Goal: Use online tool/utility: Utilize a website feature to perform a specific function

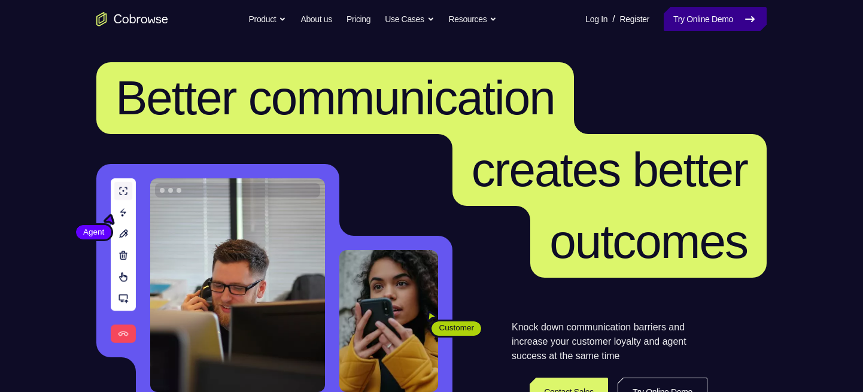
click at [701, 24] on link "Try Online Demo" at bounding box center [714, 19] width 103 height 24
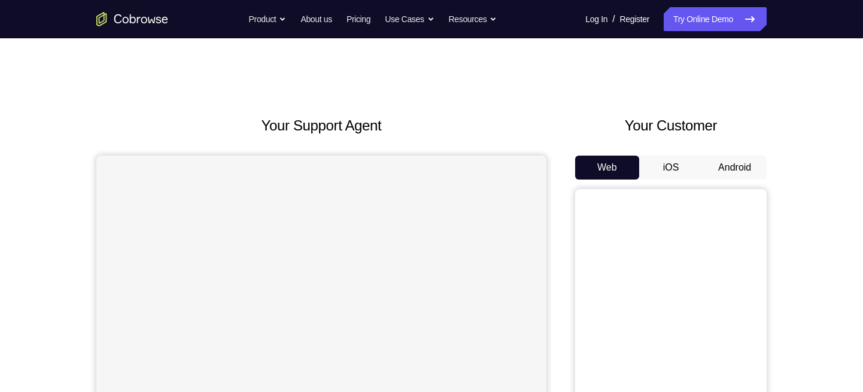
click at [729, 166] on button "Android" at bounding box center [734, 168] width 64 height 24
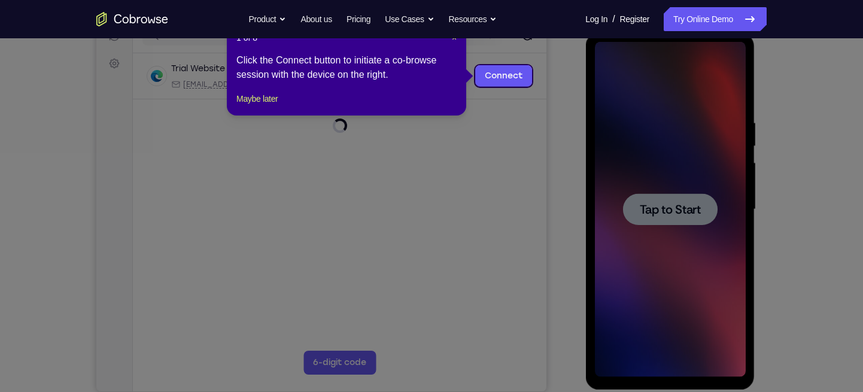
click at [665, 202] on icon at bounding box center [436, 196] width 872 height 392
click at [453, 39] on span "×" at bounding box center [454, 38] width 5 height 10
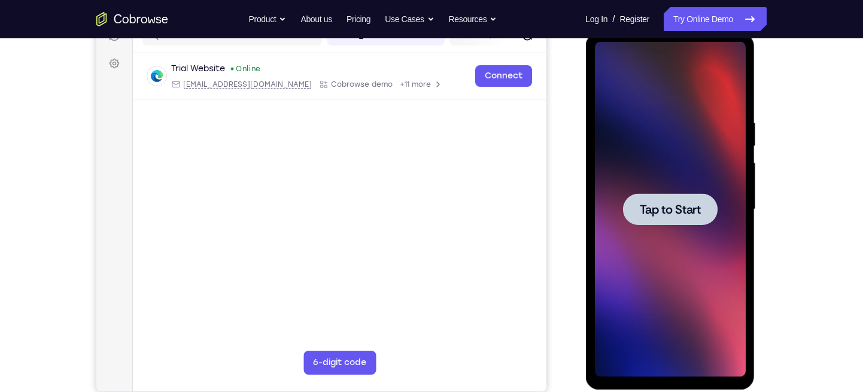
click at [671, 212] on span "Tap to Start" at bounding box center [669, 209] width 61 height 12
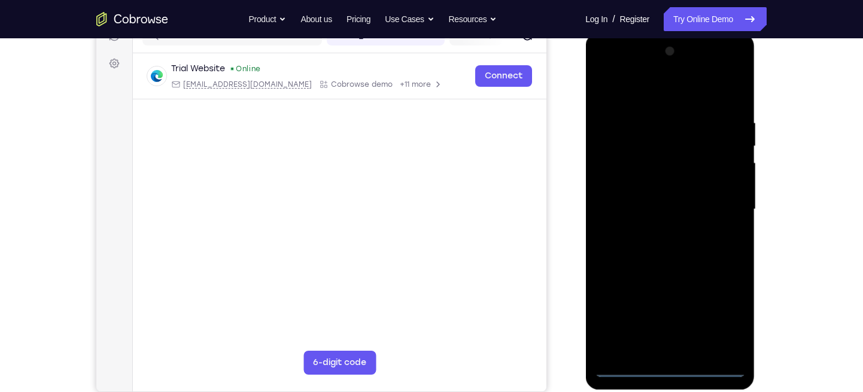
click at [671, 366] on div at bounding box center [669, 209] width 151 height 335
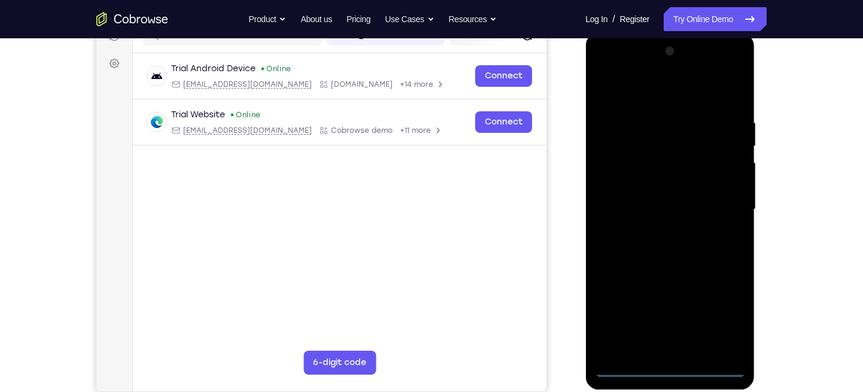
click at [721, 308] on div at bounding box center [669, 209] width 151 height 335
click at [611, 68] on div at bounding box center [669, 209] width 151 height 335
click at [721, 199] on div at bounding box center [669, 209] width 151 height 335
click at [656, 233] on div at bounding box center [669, 209] width 151 height 335
click at [643, 194] on div at bounding box center [669, 209] width 151 height 335
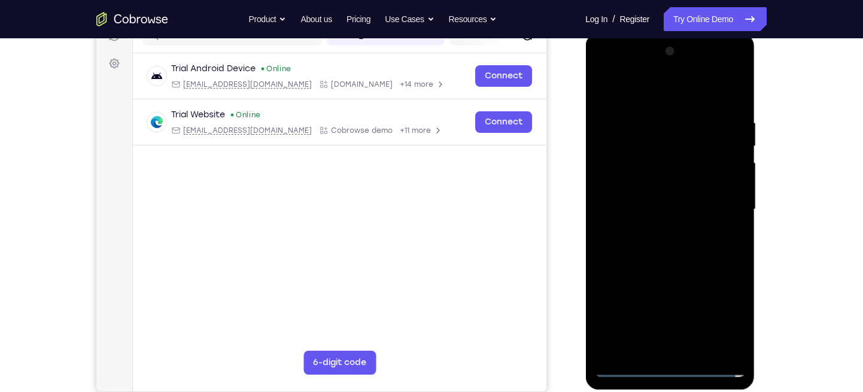
click at [615, 182] on div at bounding box center [669, 209] width 151 height 335
click at [620, 205] on div at bounding box center [669, 209] width 151 height 335
click at [628, 248] on div at bounding box center [669, 209] width 151 height 335
click at [665, 241] on div at bounding box center [669, 209] width 151 height 335
click at [736, 104] on div at bounding box center [669, 209] width 151 height 335
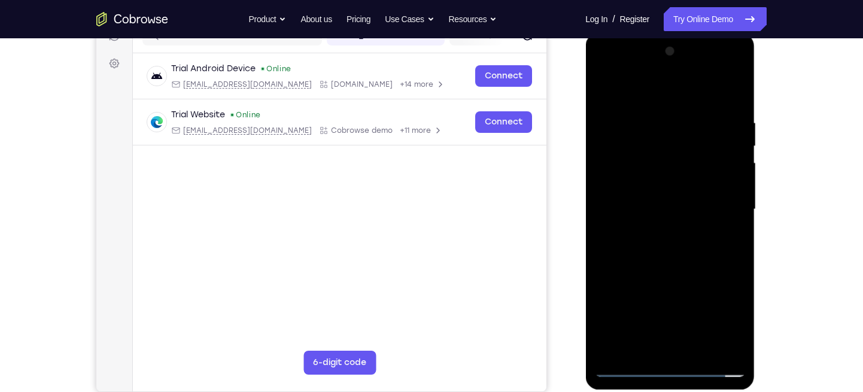
click at [736, 81] on div at bounding box center [669, 209] width 151 height 335
click at [602, 89] on div at bounding box center [669, 209] width 151 height 335
click at [696, 354] on div at bounding box center [669, 209] width 151 height 335
click at [666, 269] on div at bounding box center [669, 209] width 151 height 335
click at [608, 89] on div at bounding box center [669, 209] width 151 height 335
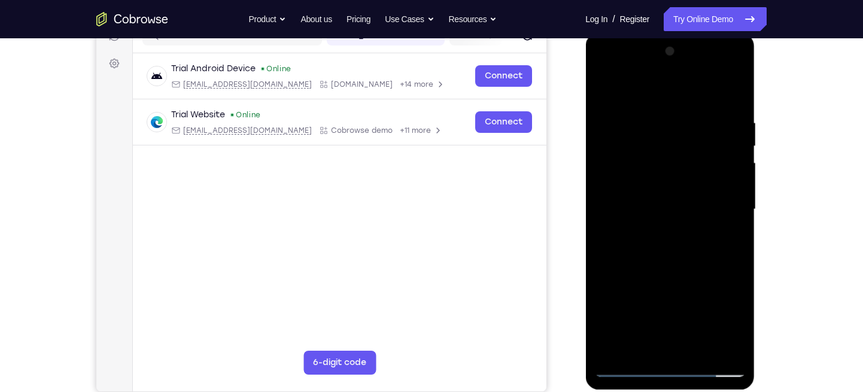
drag, startPoint x: 640, startPoint y: 165, endPoint x: 645, endPoint y: 117, distance: 48.2
click at [645, 117] on div at bounding box center [669, 209] width 151 height 335
click at [737, 203] on div at bounding box center [669, 209] width 151 height 335
click at [733, 205] on div at bounding box center [669, 209] width 151 height 335
click at [689, 217] on div at bounding box center [669, 209] width 151 height 335
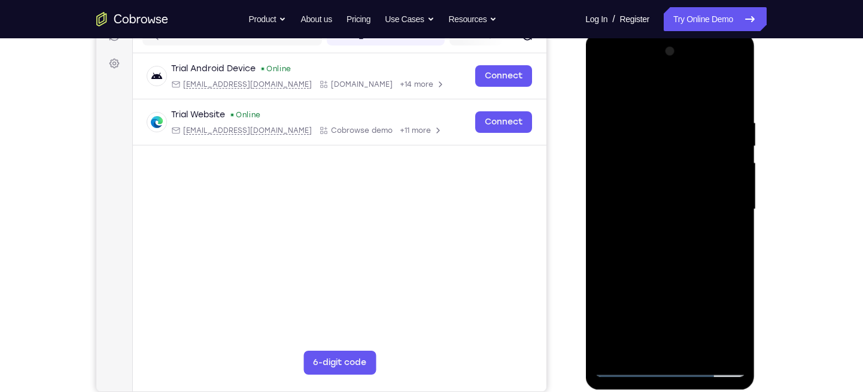
click at [689, 217] on div at bounding box center [669, 209] width 151 height 335
drag, startPoint x: 689, startPoint y: 217, endPoint x: 695, endPoint y: 147, distance: 70.3
click at [695, 147] on div at bounding box center [669, 209] width 151 height 335
drag, startPoint x: 674, startPoint y: 281, endPoint x: 694, endPoint y: 189, distance: 93.6
click at [694, 189] on div at bounding box center [669, 209] width 151 height 335
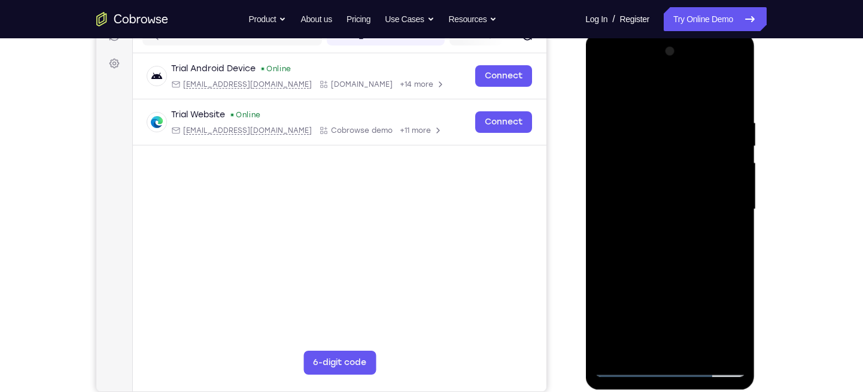
drag, startPoint x: 686, startPoint y: 262, endPoint x: 692, endPoint y: 205, distance: 57.1
click at [692, 205] on div at bounding box center [669, 209] width 151 height 335
click at [692, 248] on div at bounding box center [669, 209] width 151 height 335
drag, startPoint x: 692, startPoint y: 248, endPoint x: 694, endPoint y: 179, distance: 69.4
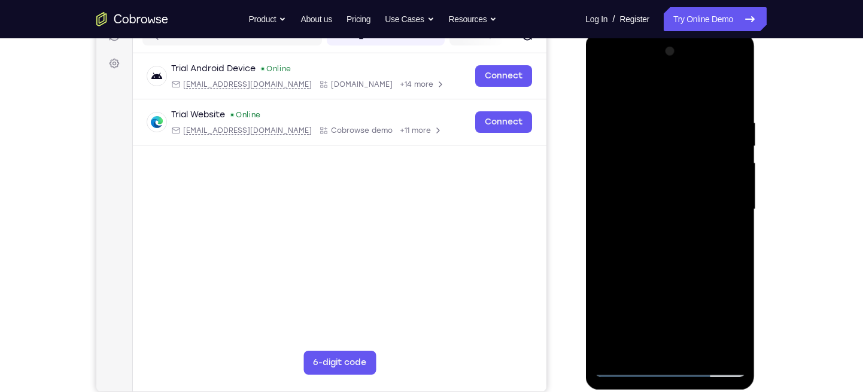
click at [694, 179] on div at bounding box center [669, 209] width 151 height 335
drag, startPoint x: 677, startPoint y: 280, endPoint x: 687, endPoint y: 186, distance: 94.5
click at [687, 186] on div at bounding box center [669, 209] width 151 height 335
click at [737, 219] on div at bounding box center [669, 209] width 151 height 335
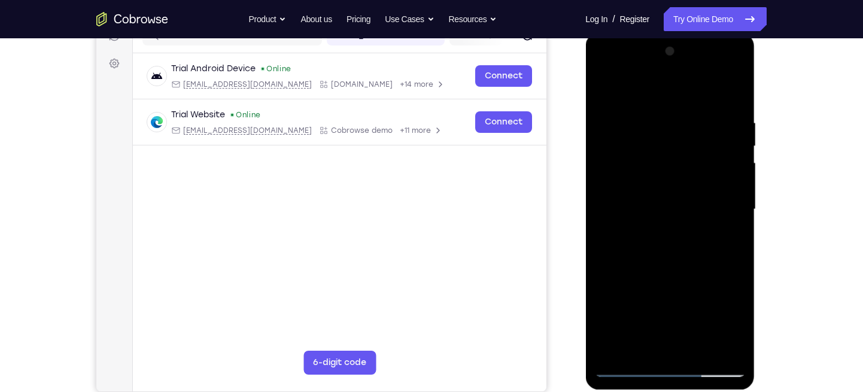
click at [737, 219] on div at bounding box center [669, 209] width 151 height 335
click at [737, 227] on div at bounding box center [669, 209] width 151 height 335
click at [737, 217] on div at bounding box center [669, 209] width 151 height 335
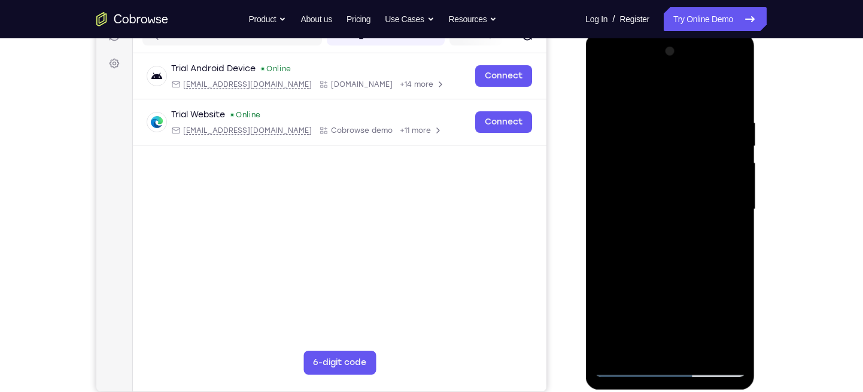
click at [737, 217] on div at bounding box center [669, 209] width 151 height 335
click at [736, 211] on div at bounding box center [669, 209] width 151 height 335
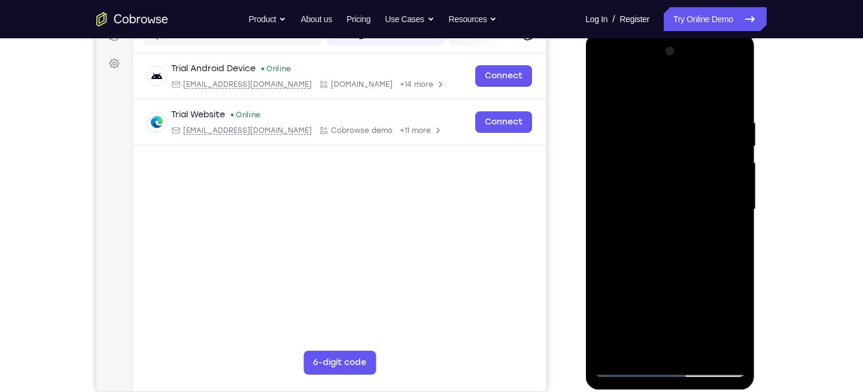
click at [736, 211] on div at bounding box center [669, 209] width 151 height 335
click at [737, 214] on div at bounding box center [669, 209] width 151 height 335
click at [609, 351] on div at bounding box center [669, 209] width 151 height 335
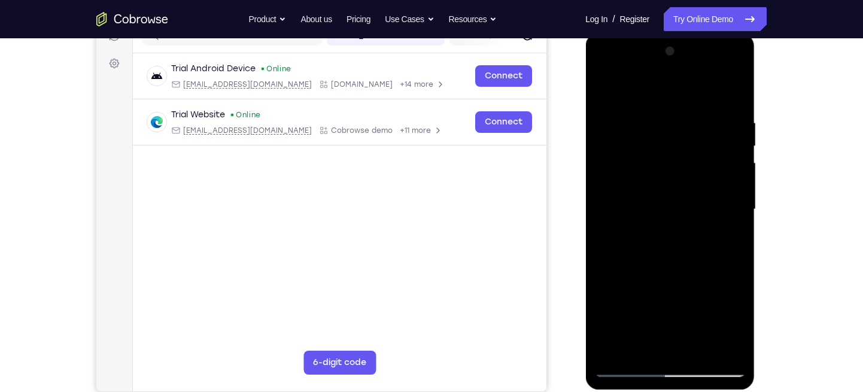
click at [650, 113] on div at bounding box center [669, 209] width 151 height 335
click at [731, 124] on div at bounding box center [669, 209] width 151 height 335
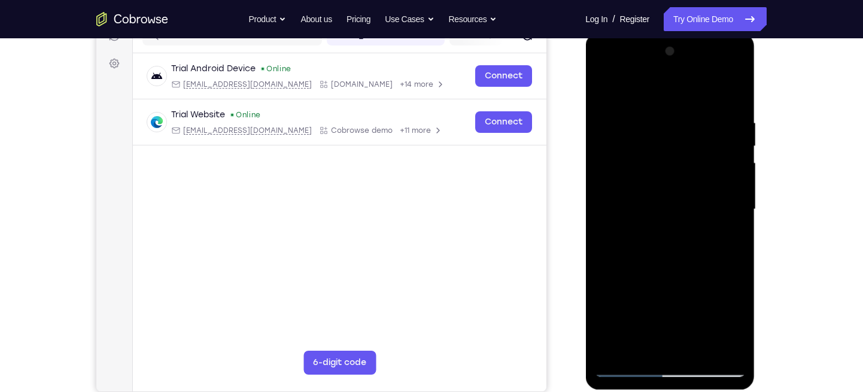
click at [731, 124] on div at bounding box center [669, 209] width 151 height 335
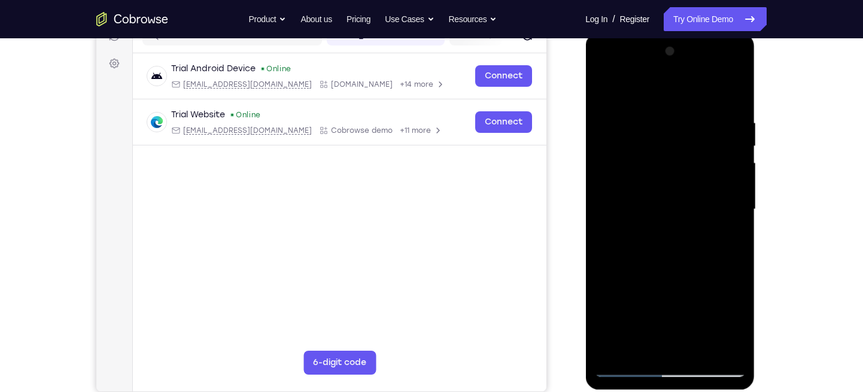
click at [731, 124] on div at bounding box center [669, 209] width 151 height 335
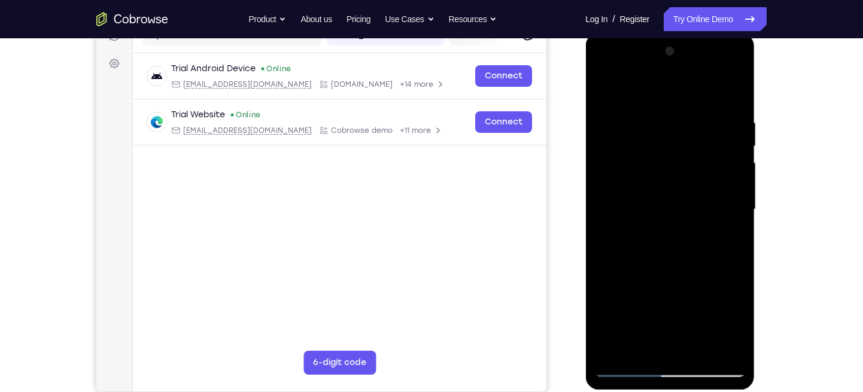
click at [731, 124] on div at bounding box center [669, 209] width 151 height 335
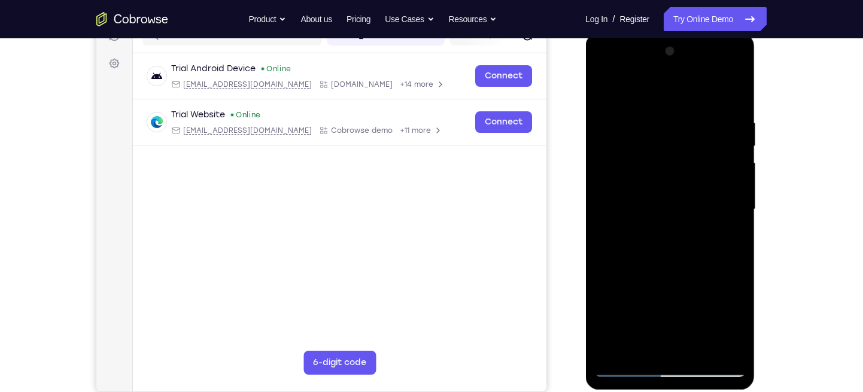
click at [731, 124] on div at bounding box center [669, 209] width 151 height 335
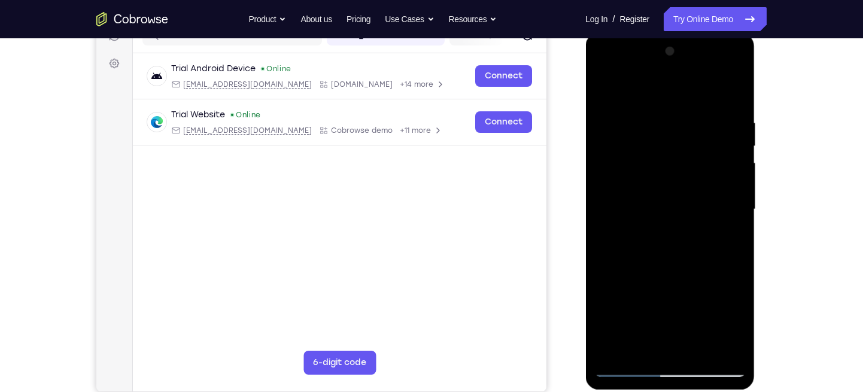
click at [731, 124] on div at bounding box center [669, 209] width 151 height 335
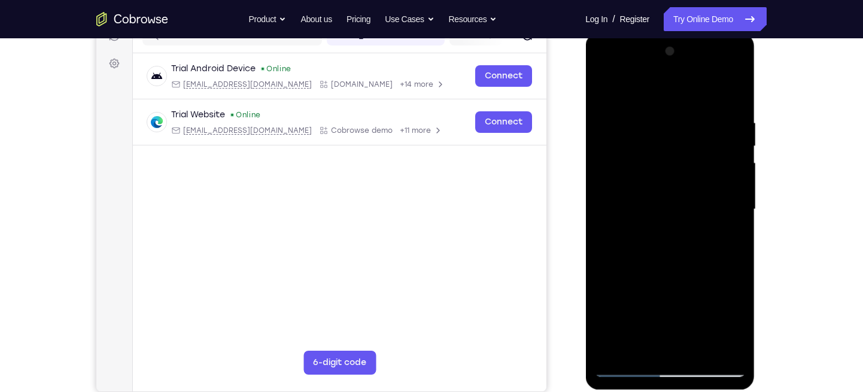
click at [731, 124] on div at bounding box center [669, 209] width 151 height 335
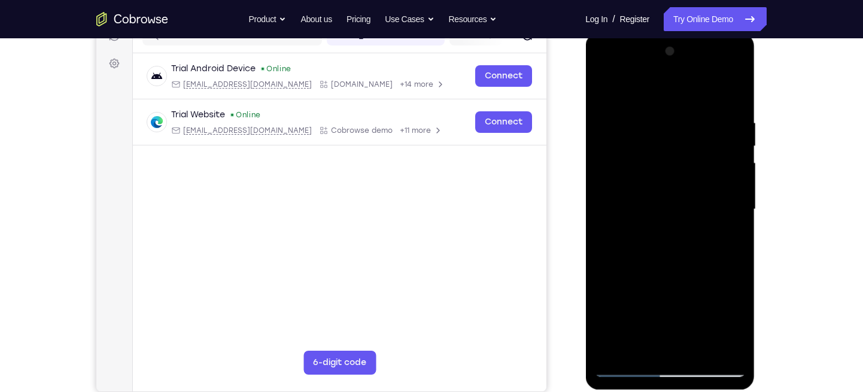
click at [731, 124] on div at bounding box center [669, 209] width 151 height 335
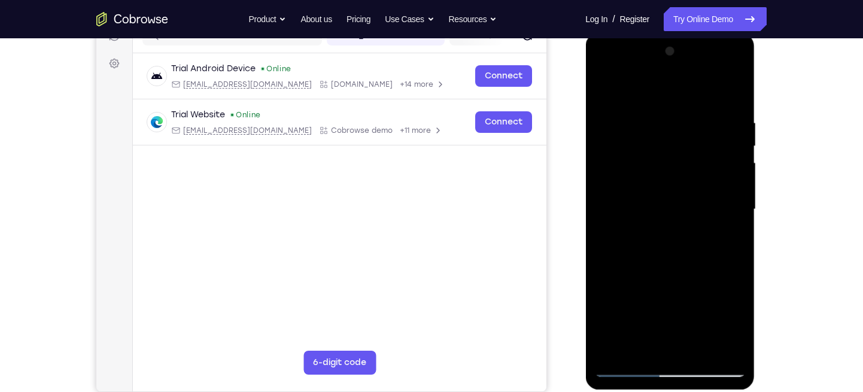
click at [731, 124] on div at bounding box center [669, 209] width 151 height 335
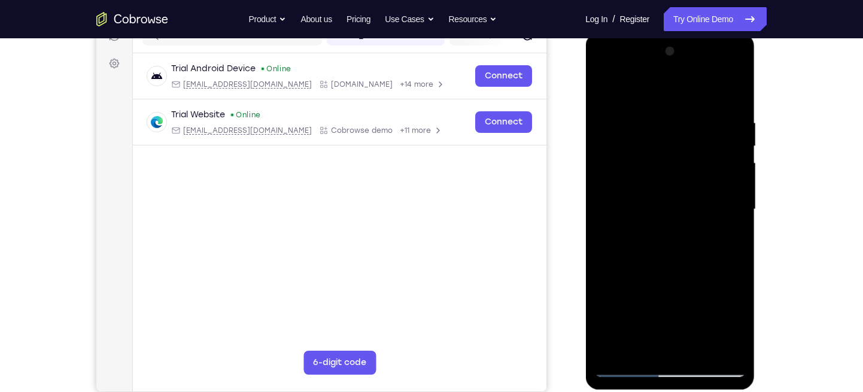
click at [731, 124] on div at bounding box center [669, 209] width 151 height 335
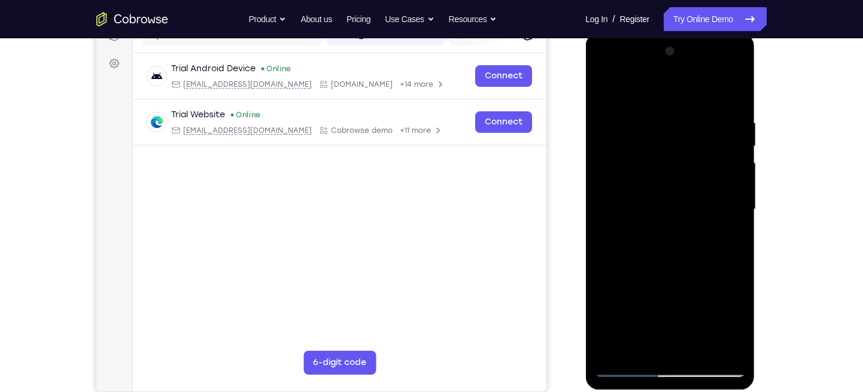
click at [731, 124] on div at bounding box center [669, 209] width 151 height 335
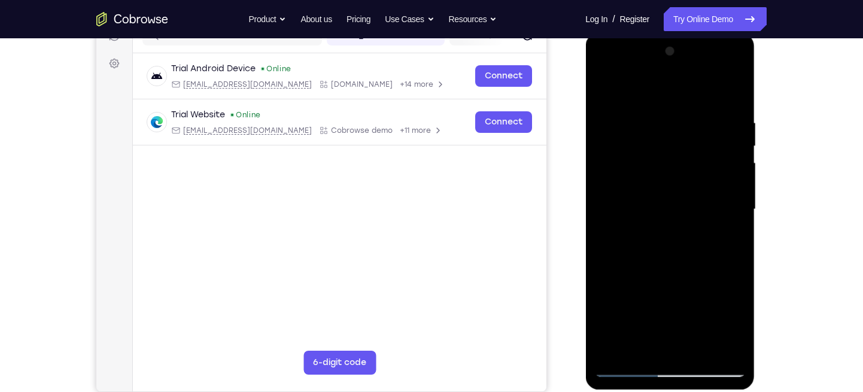
click at [731, 124] on div at bounding box center [669, 209] width 151 height 335
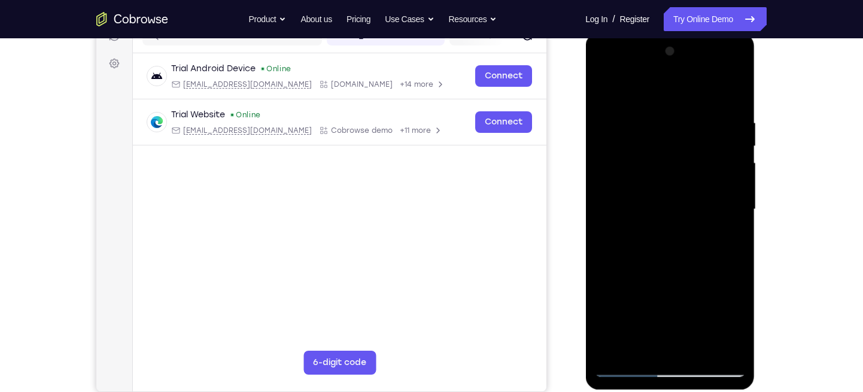
click at [731, 124] on div at bounding box center [669, 209] width 151 height 335
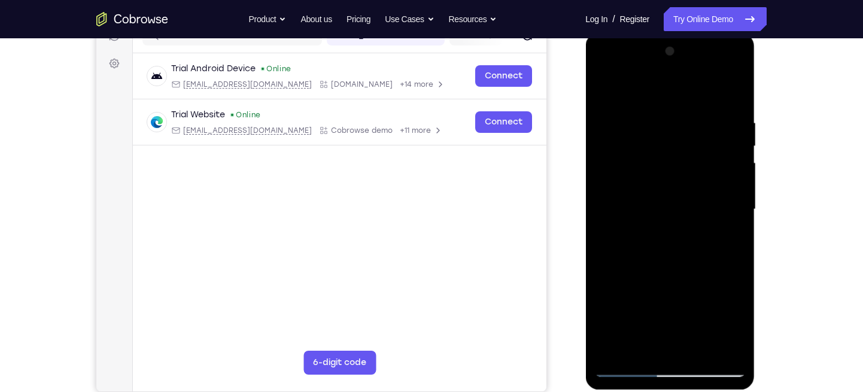
click at [731, 124] on div at bounding box center [669, 209] width 151 height 335
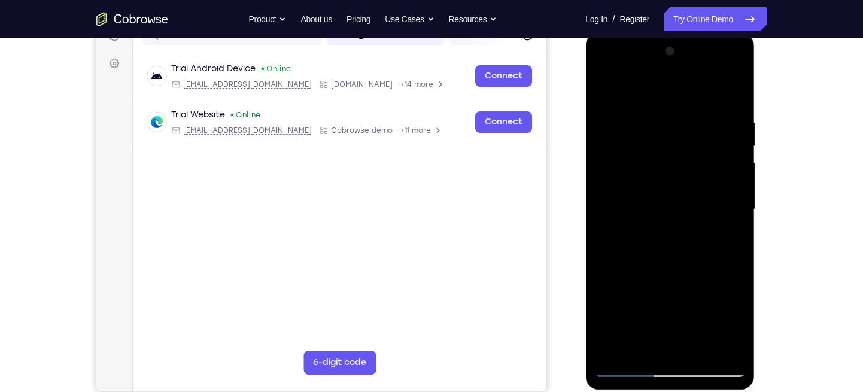
click at [731, 143] on div at bounding box center [669, 209] width 151 height 335
click at [726, 143] on div at bounding box center [669, 209] width 151 height 335
click at [726, 142] on div at bounding box center [669, 209] width 151 height 335
click at [732, 143] on div at bounding box center [669, 209] width 151 height 335
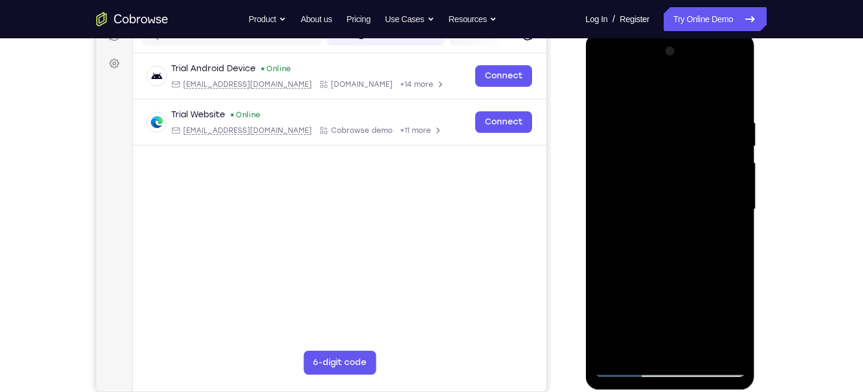
click at [732, 143] on div at bounding box center [669, 209] width 151 height 335
click at [731, 139] on div at bounding box center [669, 209] width 151 height 335
click at [614, 152] on div at bounding box center [669, 209] width 151 height 335
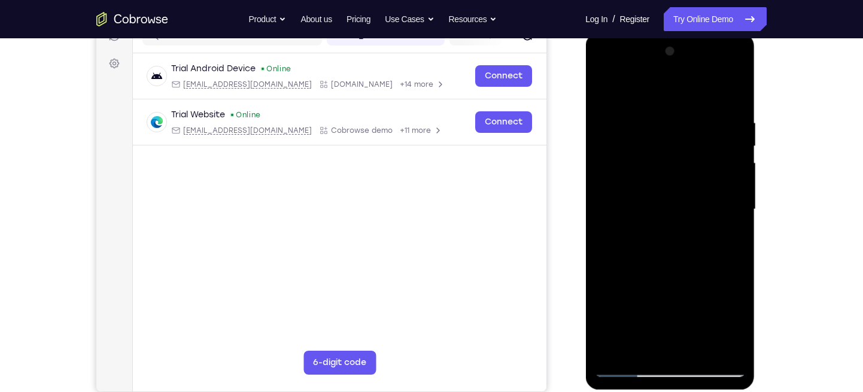
click at [614, 152] on div at bounding box center [669, 209] width 151 height 335
click at [607, 152] on div at bounding box center [669, 209] width 151 height 335
click at [607, 148] on div at bounding box center [669, 209] width 151 height 335
click at [726, 132] on div at bounding box center [669, 209] width 151 height 335
click at [736, 110] on div at bounding box center [669, 209] width 151 height 335
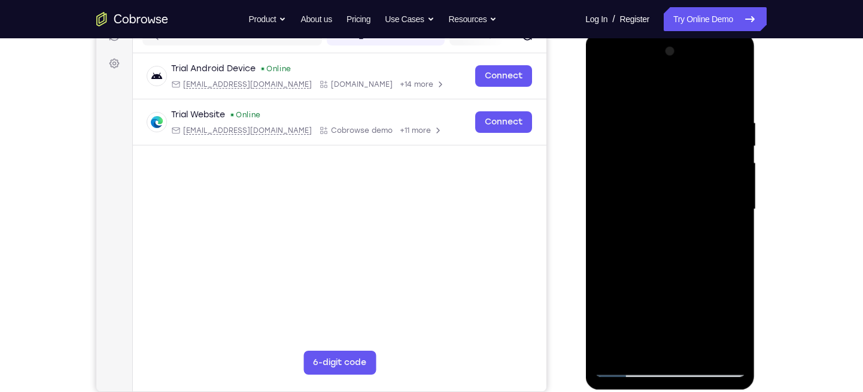
click at [728, 114] on div at bounding box center [669, 209] width 151 height 335
click at [727, 125] on div at bounding box center [669, 209] width 151 height 335
click at [729, 132] on div at bounding box center [669, 209] width 151 height 335
click at [725, 140] on div at bounding box center [669, 209] width 151 height 335
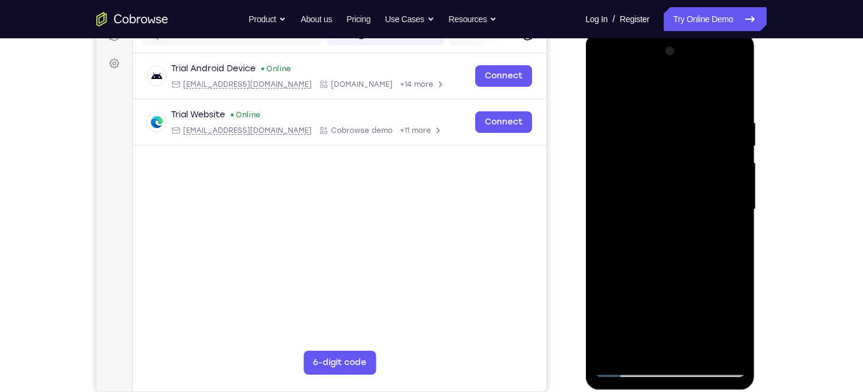
click at [725, 140] on div at bounding box center [669, 209] width 151 height 335
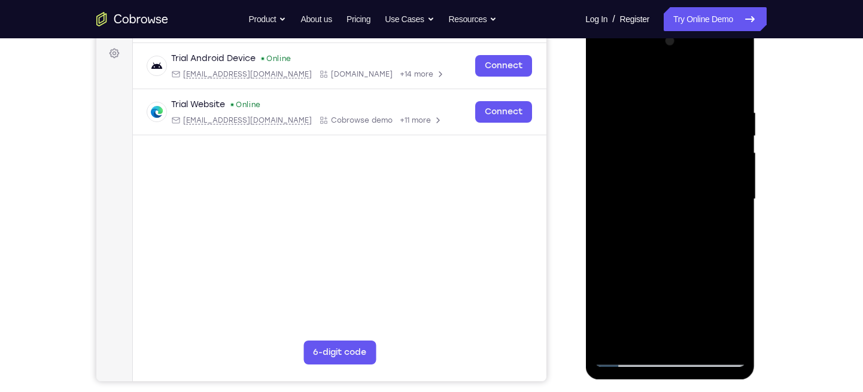
scroll to position [169, 0]
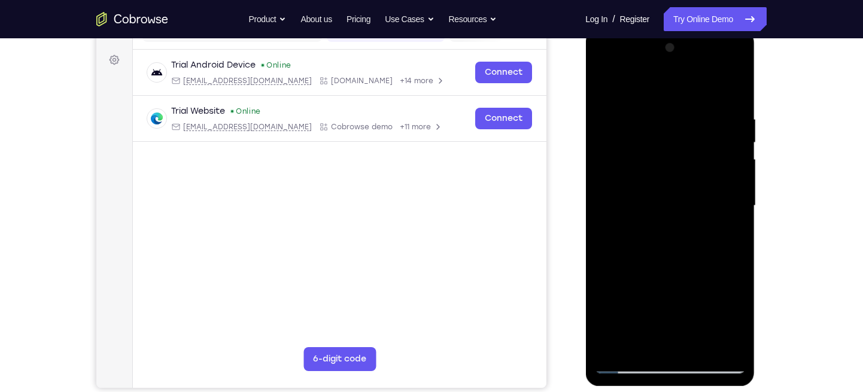
click at [727, 131] on div at bounding box center [669, 205] width 151 height 335
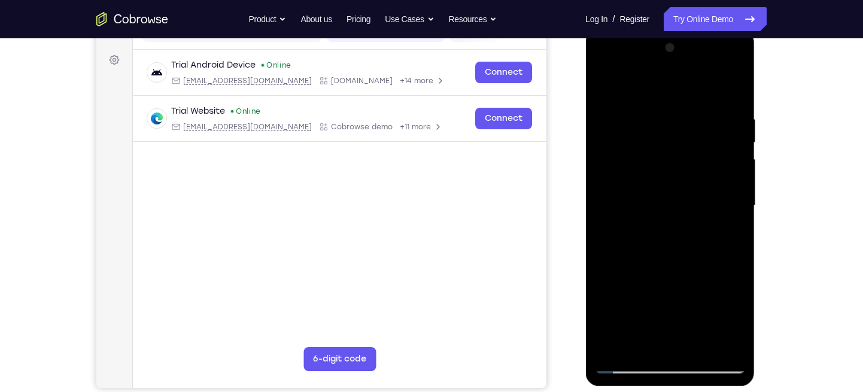
click at [727, 131] on div at bounding box center [669, 205] width 151 height 335
click at [609, 147] on div at bounding box center [669, 205] width 151 height 335
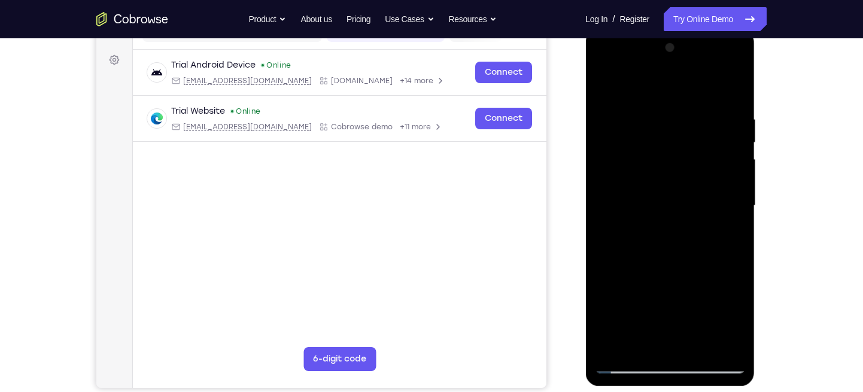
click at [609, 147] on div at bounding box center [669, 205] width 151 height 335
click at [607, 132] on div at bounding box center [669, 205] width 151 height 335
click at [711, 130] on div at bounding box center [669, 205] width 151 height 335
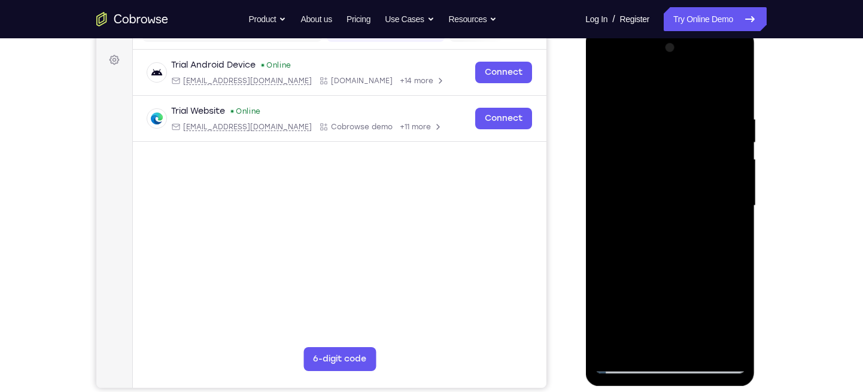
click at [711, 130] on div at bounding box center [669, 205] width 151 height 335
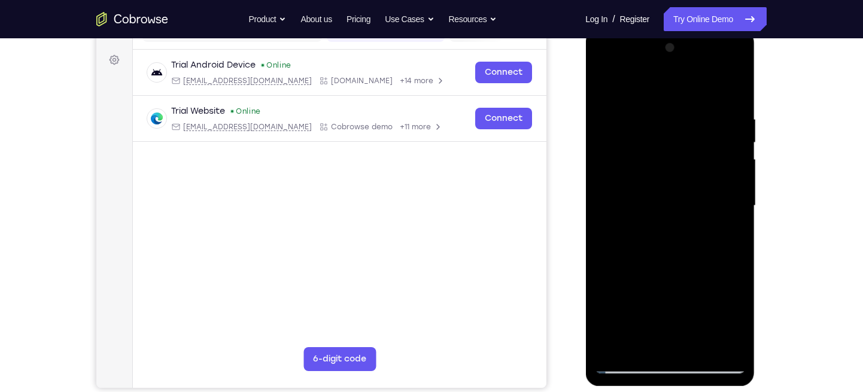
click at [711, 130] on div at bounding box center [669, 205] width 151 height 335
click at [726, 199] on div at bounding box center [669, 205] width 151 height 335
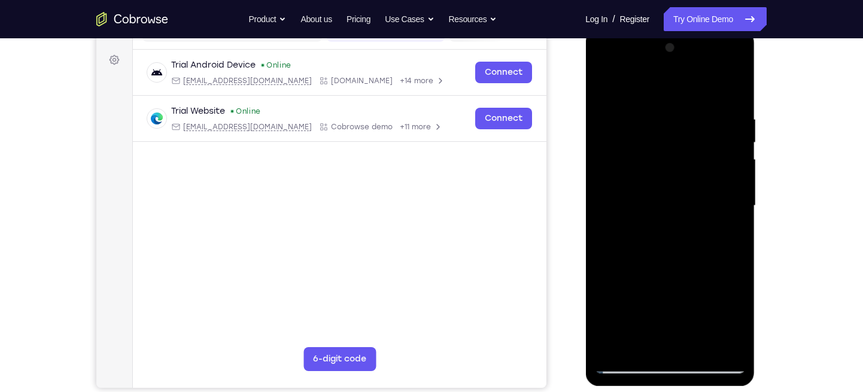
click at [726, 199] on div at bounding box center [669, 205] width 151 height 335
click at [726, 153] on div at bounding box center [669, 205] width 151 height 335
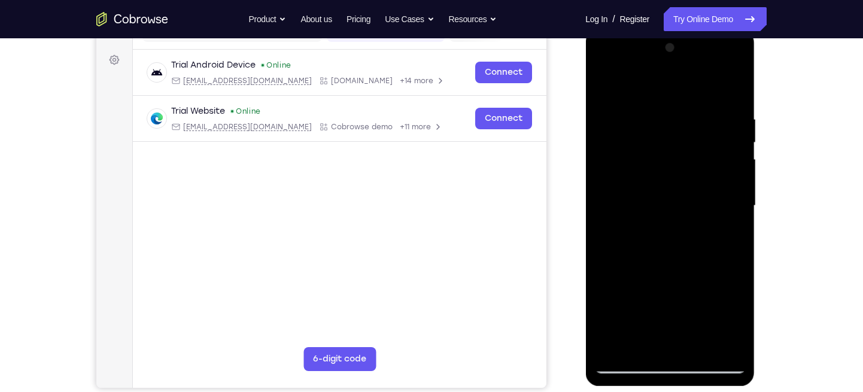
click at [726, 153] on div at bounding box center [669, 205] width 151 height 335
click at [726, 162] on div at bounding box center [669, 205] width 151 height 335
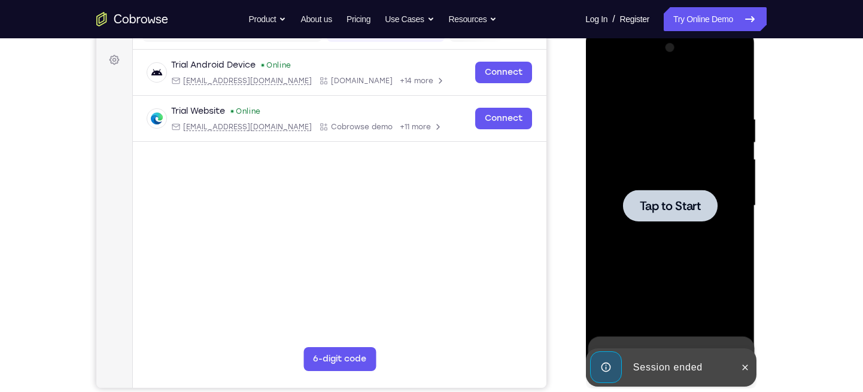
click at [672, 190] on div at bounding box center [669, 206] width 95 height 32
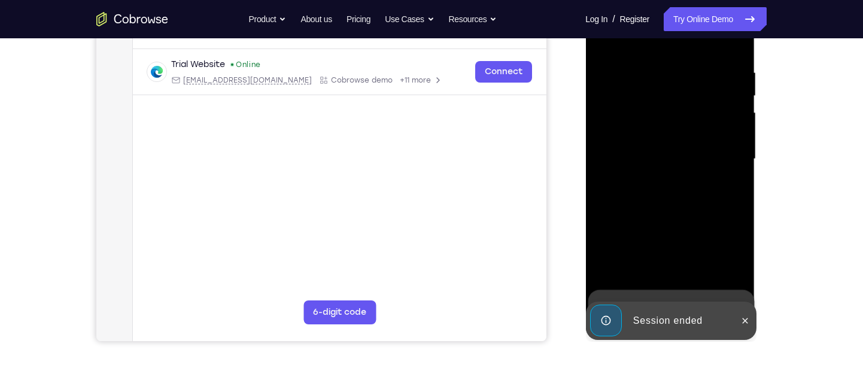
scroll to position [214, 0]
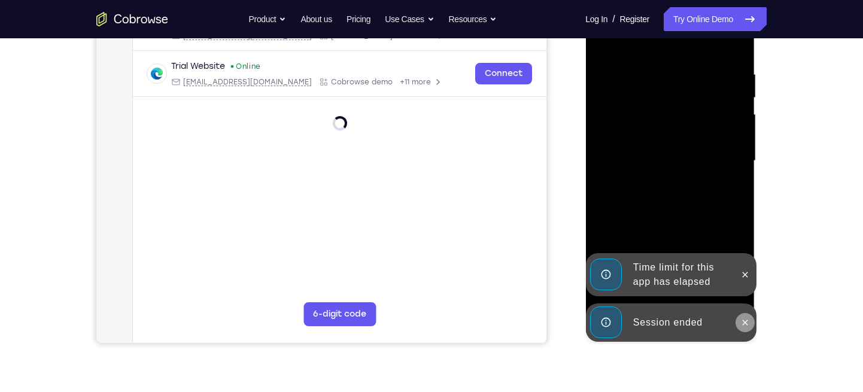
click at [740, 324] on icon at bounding box center [744, 323] width 10 height 10
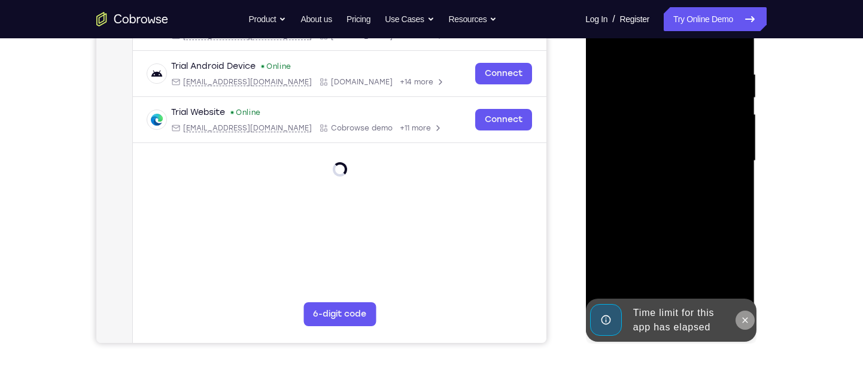
click at [741, 315] on icon at bounding box center [744, 320] width 10 height 10
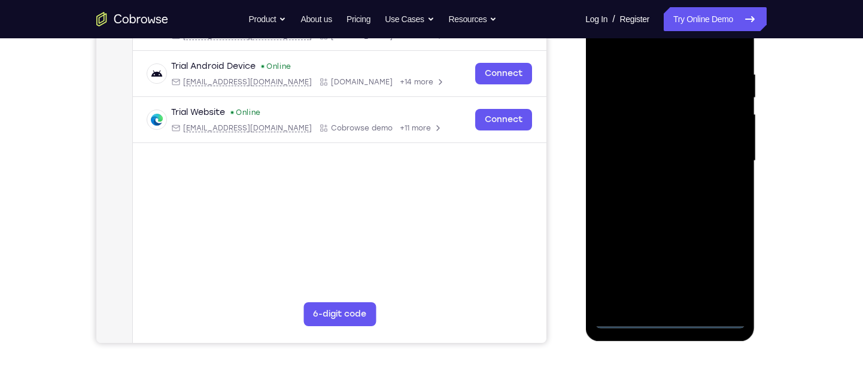
click at [665, 317] on div at bounding box center [669, 160] width 151 height 335
click at [716, 273] on div at bounding box center [669, 160] width 151 height 335
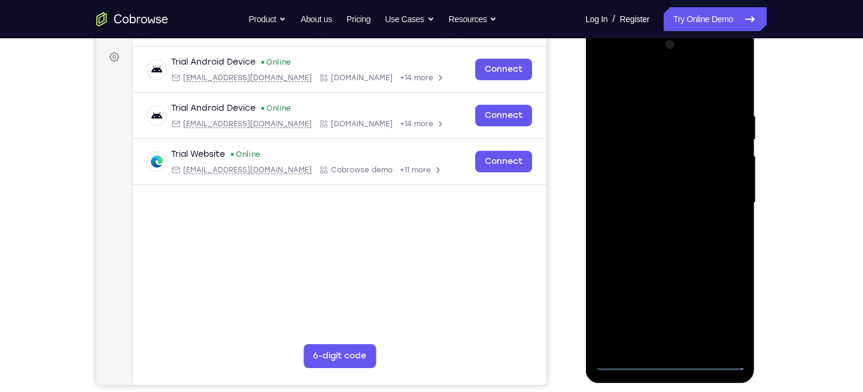
scroll to position [171, 0]
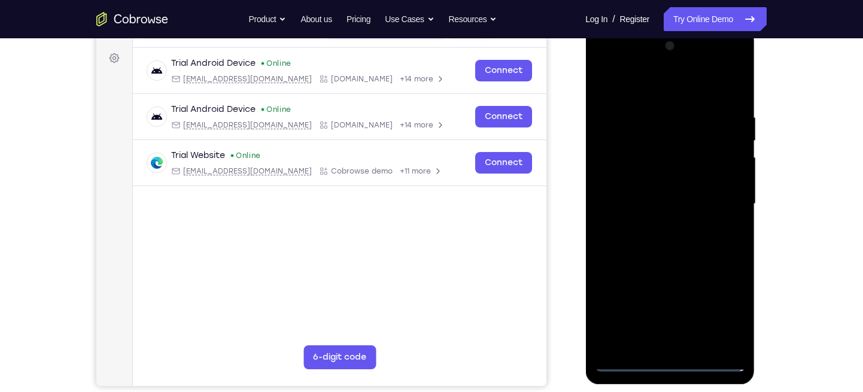
click at [604, 61] on div at bounding box center [669, 203] width 151 height 335
click at [725, 204] on div at bounding box center [669, 203] width 151 height 335
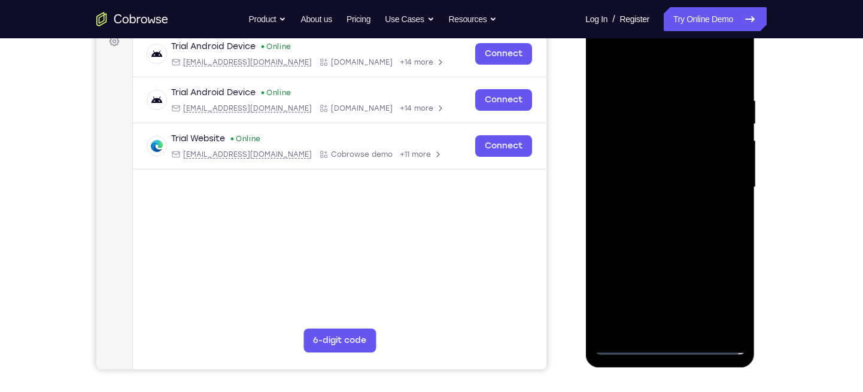
scroll to position [189, 0]
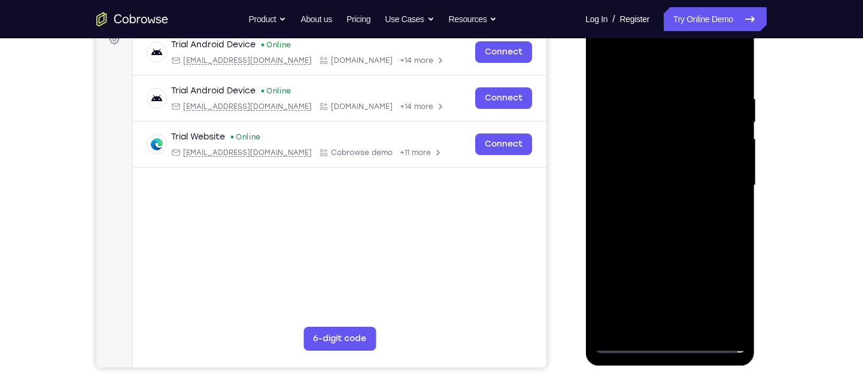
click at [657, 205] on div at bounding box center [669, 185] width 151 height 335
click at [647, 175] on div at bounding box center [669, 185] width 151 height 335
click at [623, 157] on div at bounding box center [669, 185] width 151 height 335
click at [616, 178] on div at bounding box center [669, 185] width 151 height 335
click at [608, 175] on div at bounding box center [669, 185] width 151 height 335
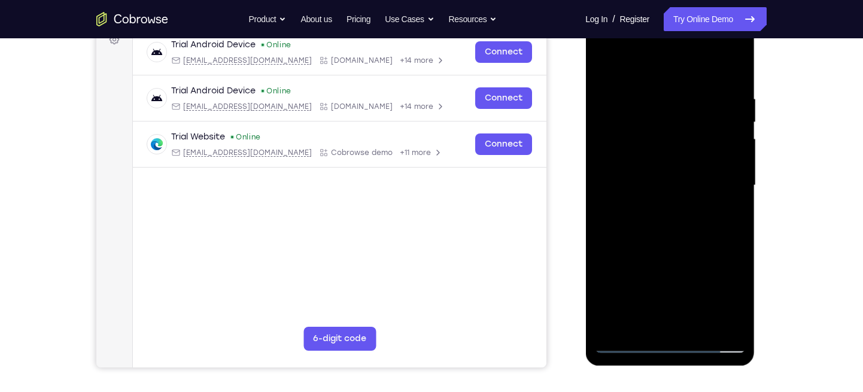
click at [626, 183] on div at bounding box center [669, 185] width 151 height 335
click at [634, 227] on div at bounding box center [669, 185] width 151 height 335
click at [654, 223] on div at bounding box center [669, 185] width 151 height 335
click at [692, 214] on div at bounding box center [669, 185] width 151 height 335
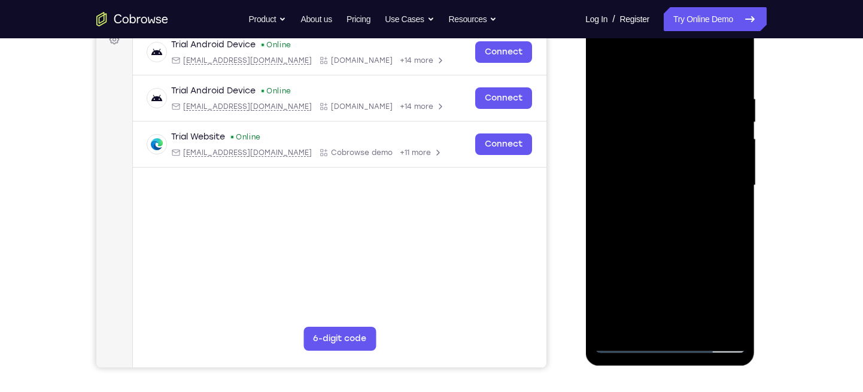
click at [731, 82] on div at bounding box center [669, 185] width 151 height 335
click at [735, 329] on div at bounding box center [669, 185] width 151 height 335
click at [740, 310] on div at bounding box center [669, 185] width 151 height 335
click at [611, 287] on div at bounding box center [669, 185] width 151 height 335
click at [657, 96] on div at bounding box center [669, 185] width 151 height 335
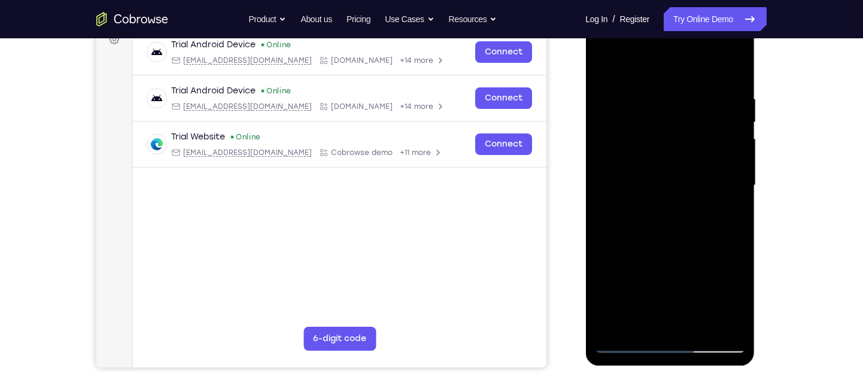
click at [724, 102] on div at bounding box center [669, 185] width 151 height 335
click at [714, 103] on div at bounding box center [669, 185] width 151 height 335
click at [719, 103] on div at bounding box center [669, 185] width 151 height 335
click at [724, 110] on div at bounding box center [669, 185] width 151 height 335
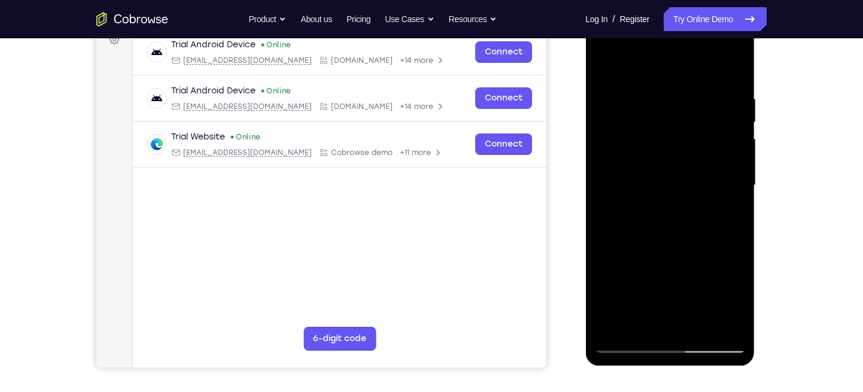
click at [724, 110] on div at bounding box center [669, 185] width 151 height 335
click at [608, 107] on div at bounding box center [669, 185] width 151 height 335
click at [719, 94] on div at bounding box center [669, 185] width 151 height 335
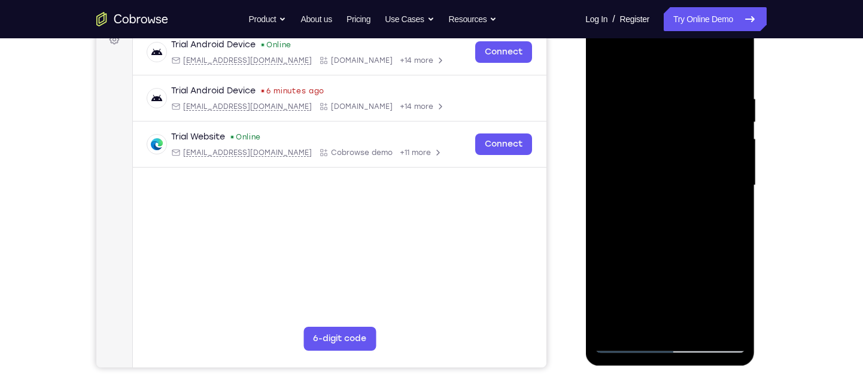
click at [726, 93] on div at bounding box center [669, 185] width 151 height 335
click at [728, 99] on div at bounding box center [669, 185] width 151 height 335
click at [721, 138] on div at bounding box center [669, 185] width 151 height 335
click at [724, 116] on div at bounding box center [669, 185] width 151 height 335
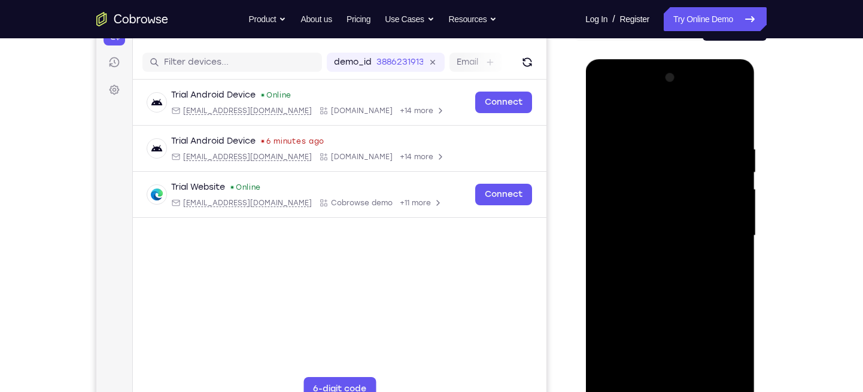
scroll to position [138, 0]
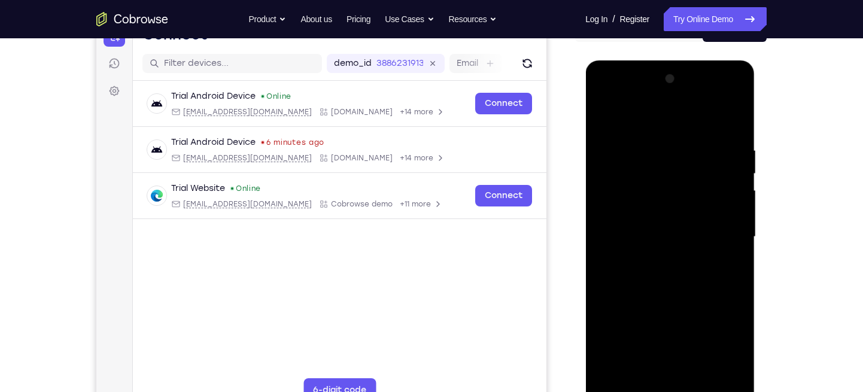
click at [728, 148] on div at bounding box center [669, 236] width 151 height 335
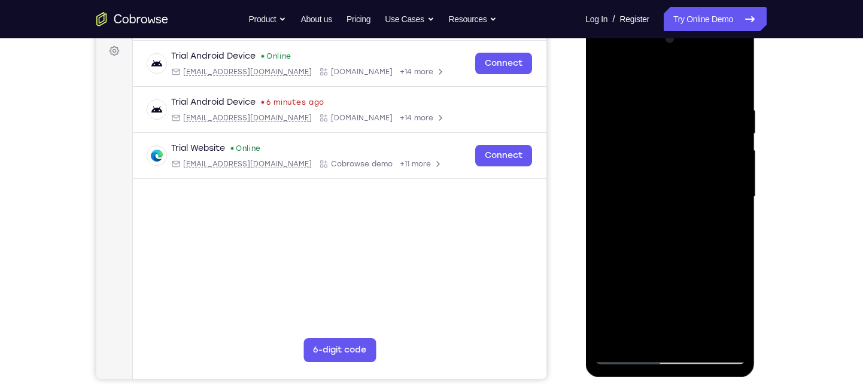
scroll to position [178, 0]
click at [728, 136] on div at bounding box center [669, 196] width 151 height 335
click at [741, 136] on div at bounding box center [669, 196] width 151 height 335
click at [704, 132] on div at bounding box center [669, 196] width 151 height 335
click at [676, 172] on div at bounding box center [669, 196] width 151 height 335
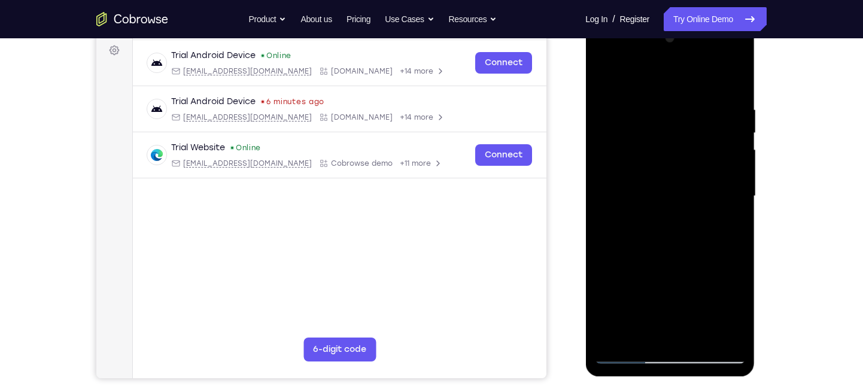
click at [605, 74] on div at bounding box center [669, 196] width 151 height 335
click at [730, 130] on div at bounding box center [669, 196] width 151 height 335
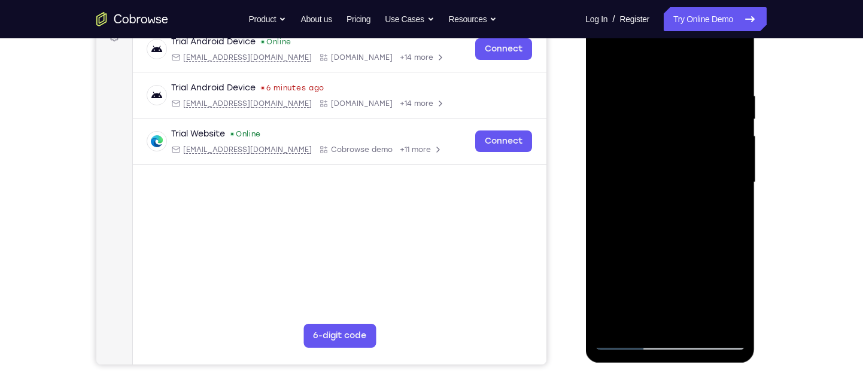
scroll to position [196, 0]
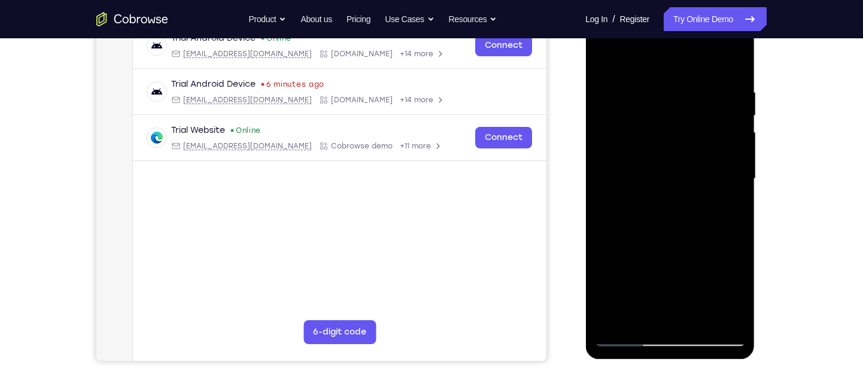
click at [736, 95] on div at bounding box center [669, 178] width 151 height 335
click at [729, 127] on div at bounding box center [669, 178] width 151 height 335
click at [727, 98] on div at bounding box center [669, 178] width 151 height 335
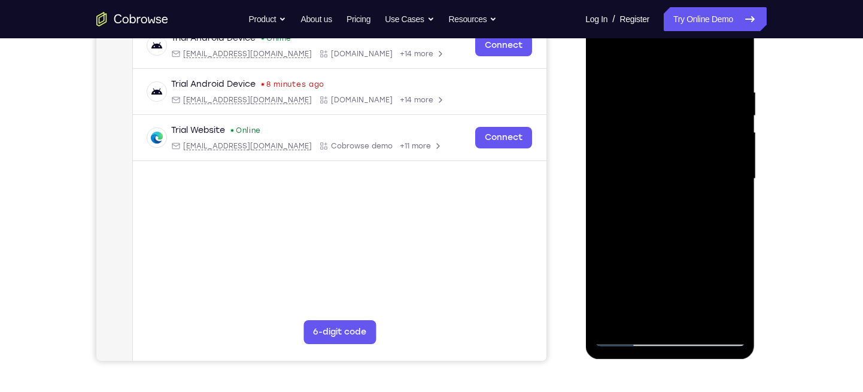
click at [727, 98] on div at bounding box center [669, 178] width 151 height 335
click at [732, 139] on div at bounding box center [669, 178] width 151 height 335
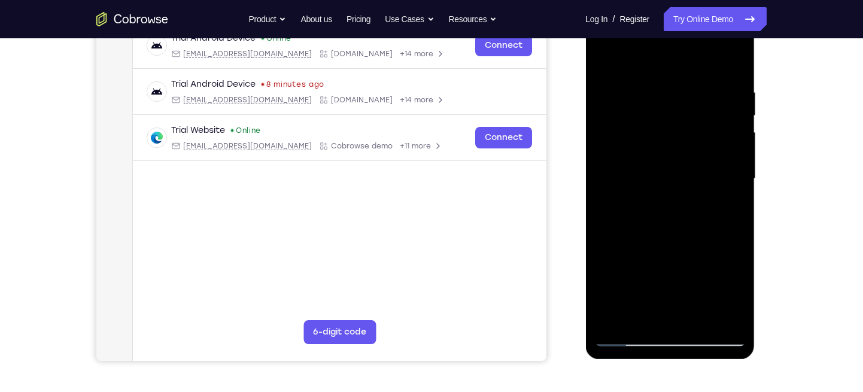
click at [729, 143] on div at bounding box center [669, 178] width 151 height 335
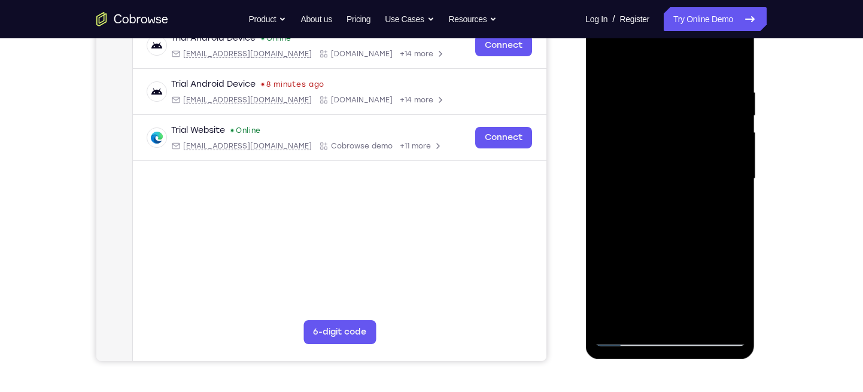
click at [729, 143] on div at bounding box center [669, 178] width 151 height 335
click at [728, 117] on div at bounding box center [669, 178] width 151 height 335
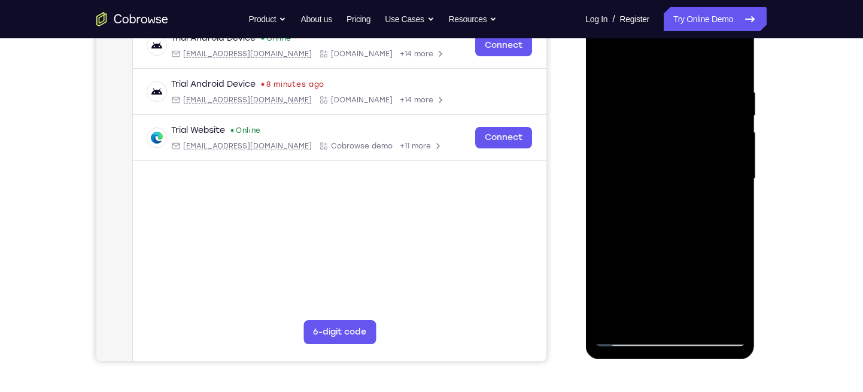
click at [725, 112] on div at bounding box center [669, 178] width 151 height 335
click at [611, 102] on div at bounding box center [669, 178] width 151 height 335
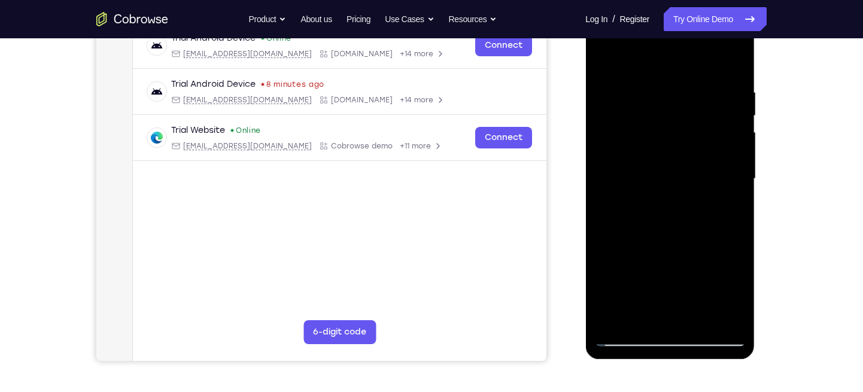
click at [724, 93] on div at bounding box center [669, 178] width 151 height 335
click at [727, 95] on div at bounding box center [669, 178] width 151 height 335
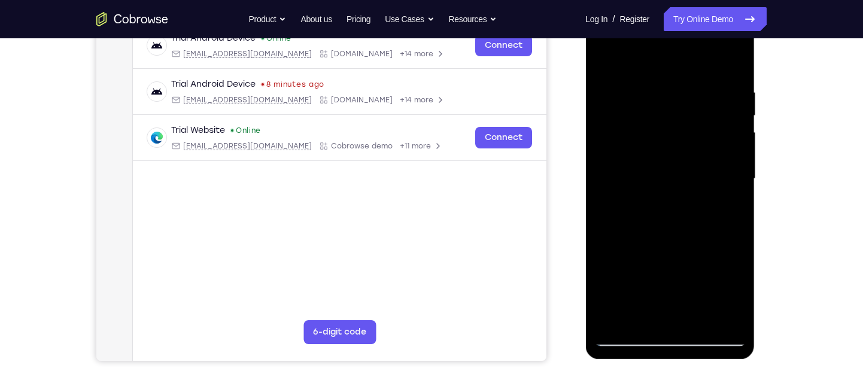
click at [727, 95] on div at bounding box center [669, 178] width 151 height 335
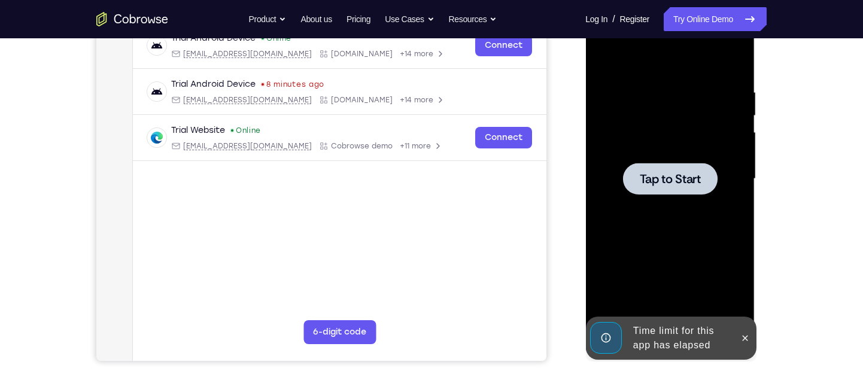
click at [730, 2] on div "Tap to Start" at bounding box center [669, 2] width 169 height 0
click at [671, 192] on div at bounding box center [669, 179] width 95 height 32
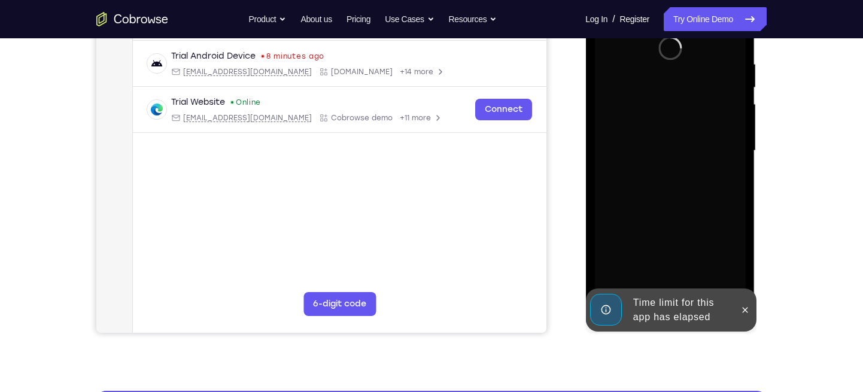
scroll to position [225, 0]
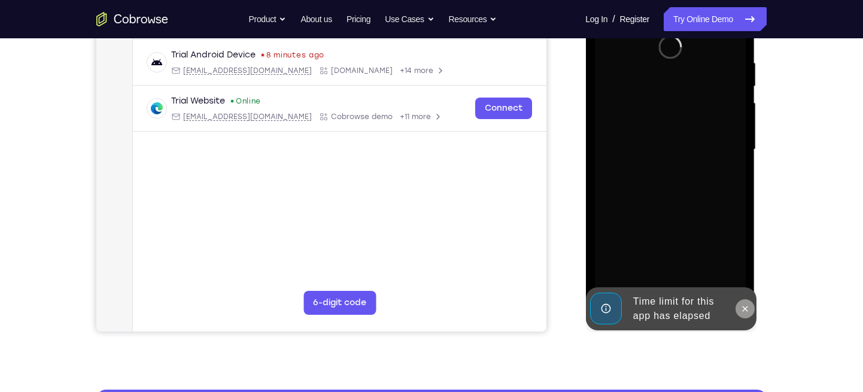
click at [747, 311] on icon at bounding box center [744, 309] width 10 height 10
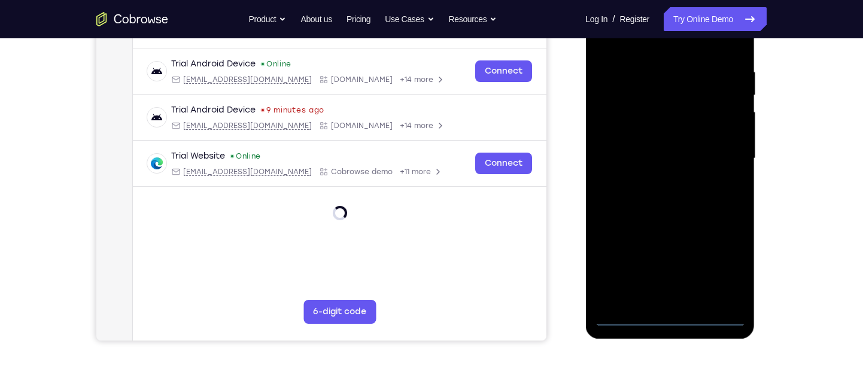
scroll to position [212, 0]
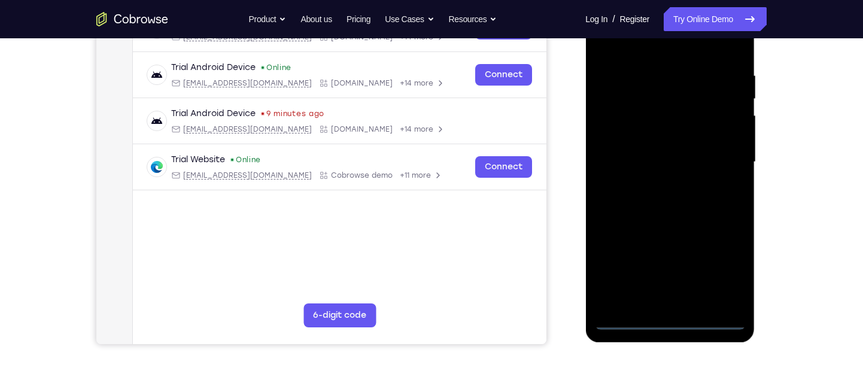
click at [668, 318] on div at bounding box center [669, 162] width 151 height 335
click at [719, 264] on div at bounding box center [669, 162] width 151 height 335
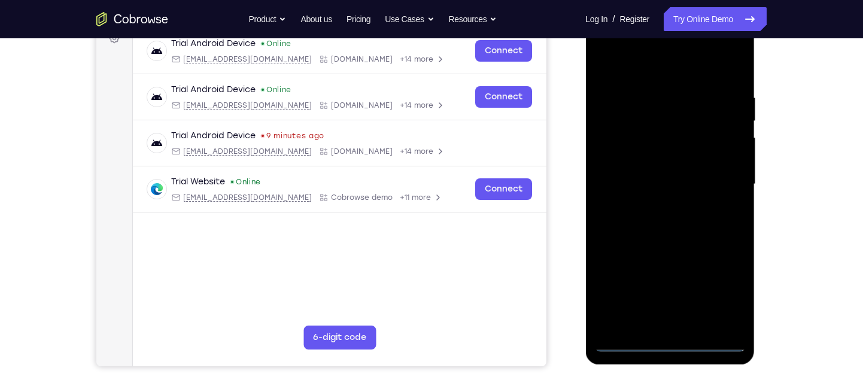
scroll to position [190, 0]
click at [601, 45] on div at bounding box center [669, 184] width 151 height 335
click at [611, 155] on div at bounding box center [669, 184] width 151 height 335
click at [666, 181] on div at bounding box center [669, 184] width 151 height 335
click at [656, 178] on div at bounding box center [669, 184] width 151 height 335
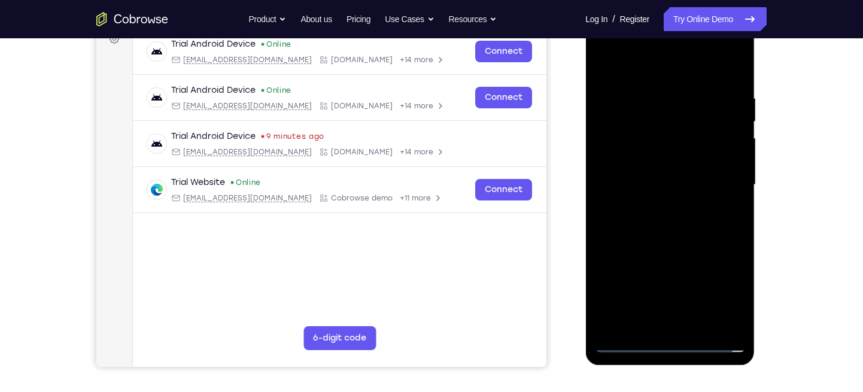
click at [656, 195] on div at bounding box center [669, 184] width 151 height 335
click at [621, 196] on div at bounding box center [669, 184] width 151 height 335
drag, startPoint x: 700, startPoint y: 92, endPoint x: 701, endPoint y: 67, distance: 24.5
click at [701, 67] on div at bounding box center [669, 184] width 151 height 335
click at [654, 241] on div at bounding box center [669, 184] width 151 height 335
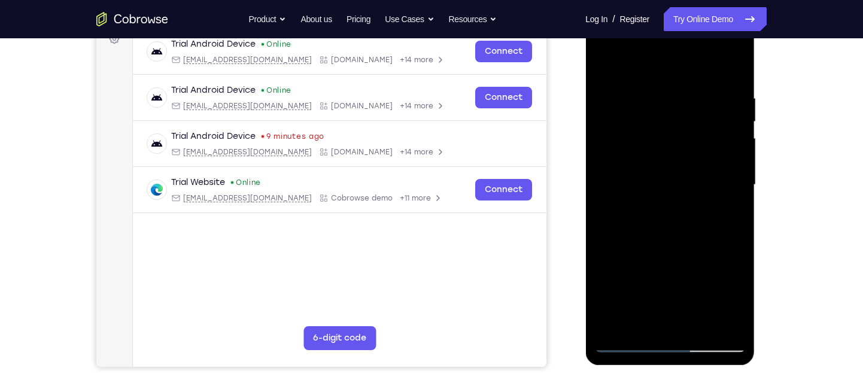
click at [693, 258] on div at bounding box center [669, 184] width 151 height 335
click at [670, 271] on div at bounding box center [669, 184] width 151 height 335
click at [637, 232] on div at bounding box center [669, 184] width 151 height 335
click at [604, 64] on div at bounding box center [669, 184] width 151 height 335
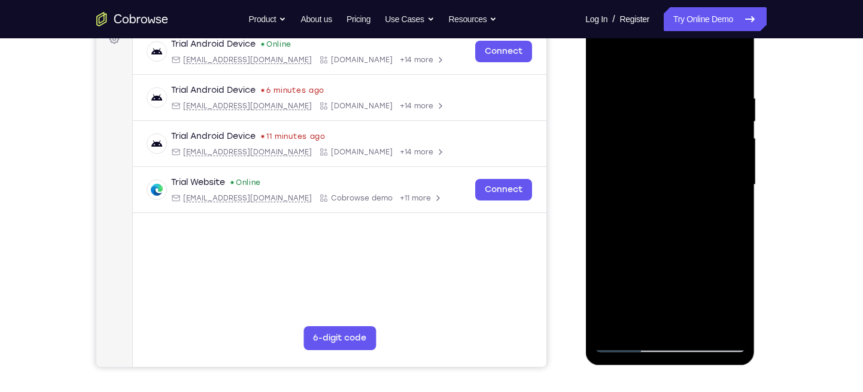
click at [669, 227] on div at bounding box center [669, 184] width 151 height 335
click at [602, 62] on div at bounding box center [669, 184] width 151 height 335
click at [677, 151] on div at bounding box center [669, 184] width 151 height 335
click at [622, 141] on div at bounding box center [669, 184] width 151 height 335
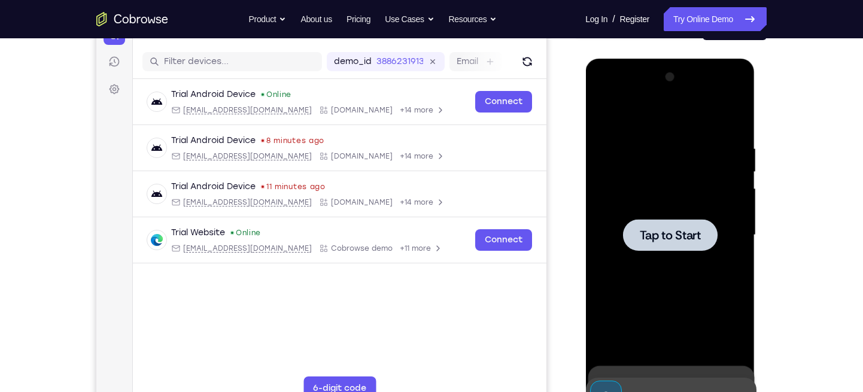
scroll to position [136, 0]
